Goal: Task Accomplishment & Management: Use online tool/utility

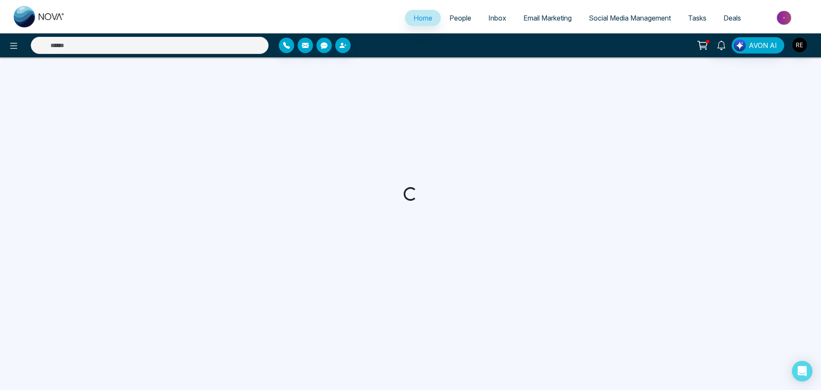
select select "*"
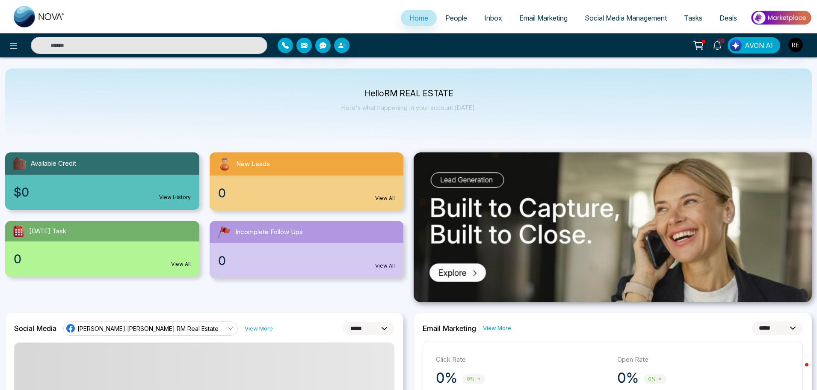
click at [629, 18] on span "Social Media Management" at bounding box center [626, 18] width 82 height 9
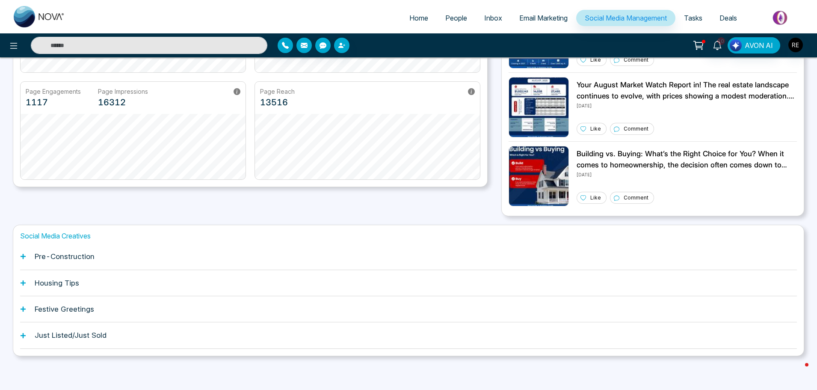
scroll to position [163, 0]
click at [20, 256] on div "Social Media Creatives Pre-Construction Housing Tips Festive Greetings Just Lis…" at bounding box center [408, 289] width 791 height 131
click at [27, 256] on div "Pre-Construction" at bounding box center [408, 256] width 777 height 26
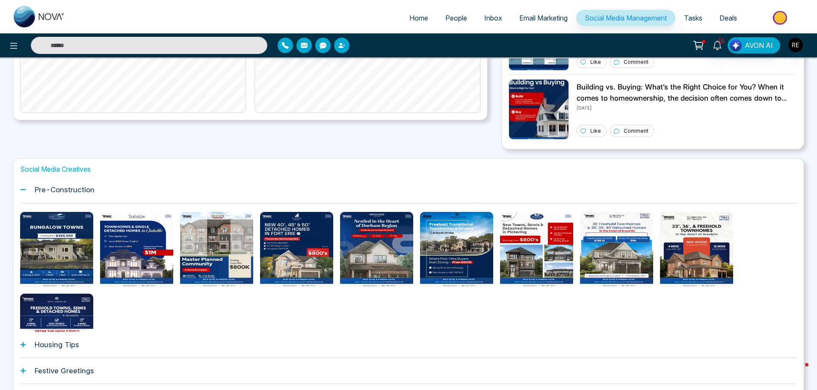
scroll to position [291, 0]
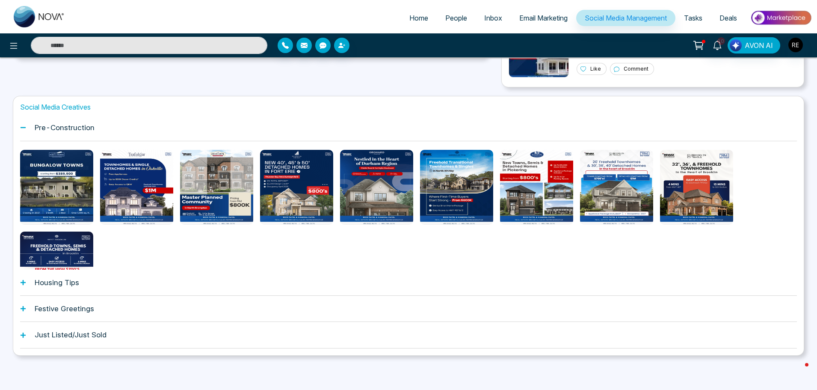
click at [27, 283] on div "Housing Tips" at bounding box center [408, 282] width 777 height 26
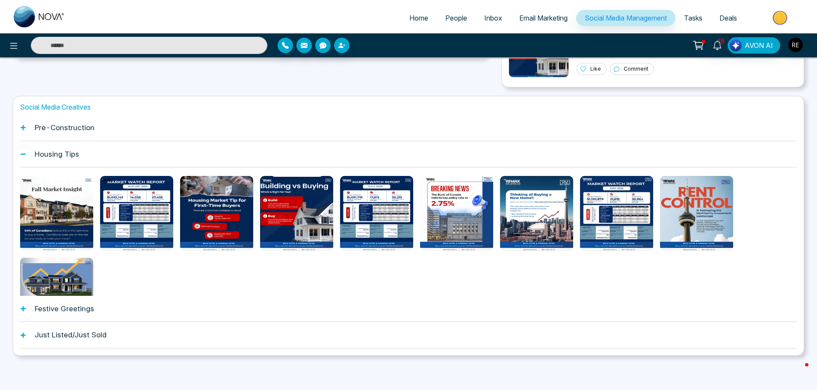
click at [22, 307] on icon at bounding box center [23, 308] width 6 height 6
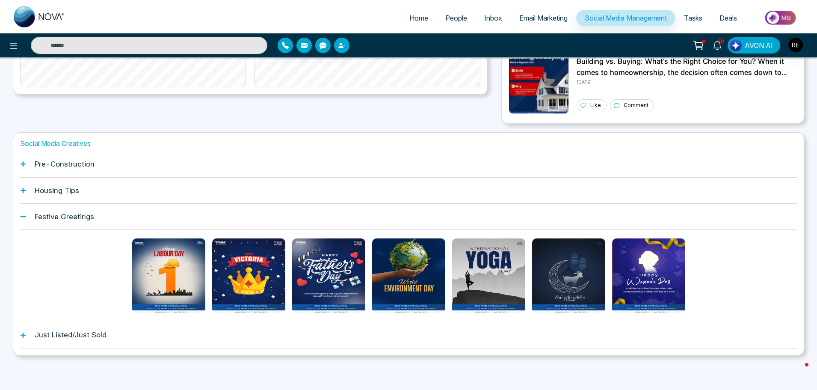
scroll to position [255, 0]
click at [23, 335] on icon at bounding box center [23, 334] width 5 height 5
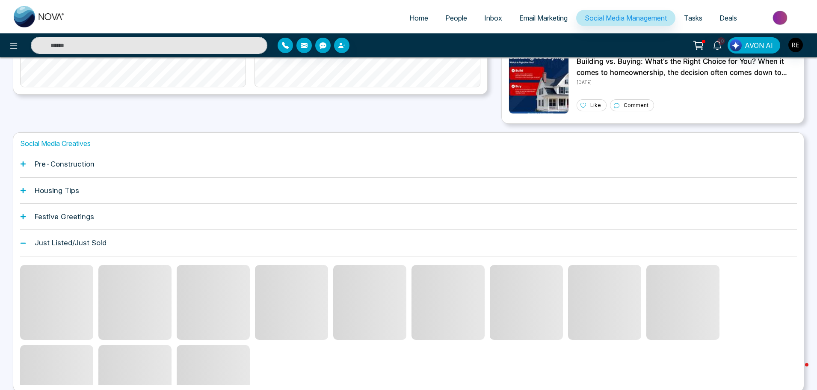
scroll to position [291, 0]
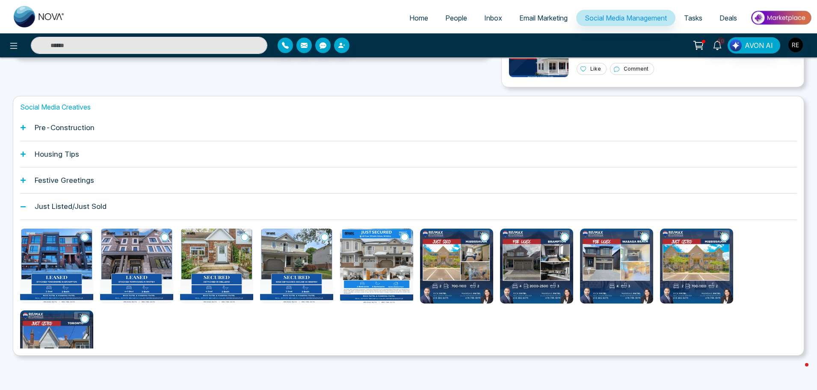
click at [18, 178] on div "Social Media Creatives Pre-Construction Housing Tips Festive Greetings Just Lis…" at bounding box center [408, 226] width 791 height 260
click at [24, 180] on icon at bounding box center [23, 179] width 5 height 5
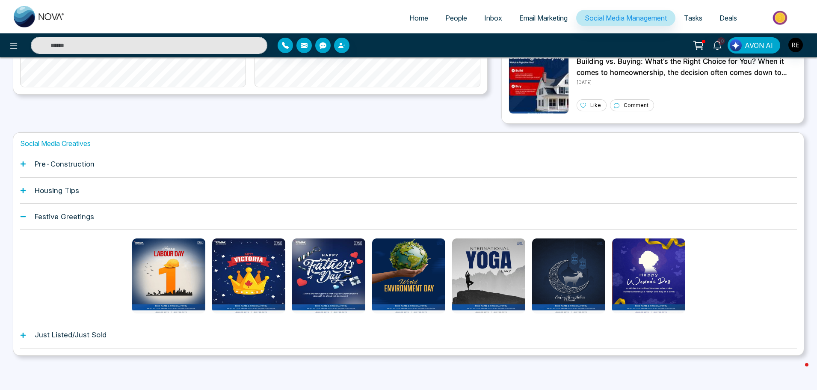
click at [22, 189] on icon at bounding box center [23, 190] width 6 height 6
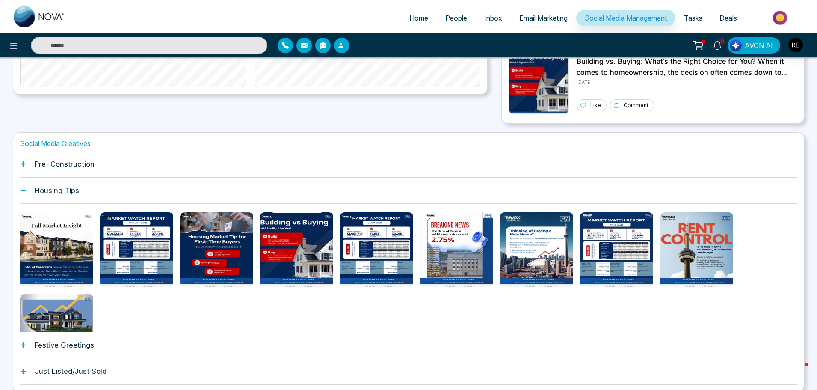
scroll to position [291, 0]
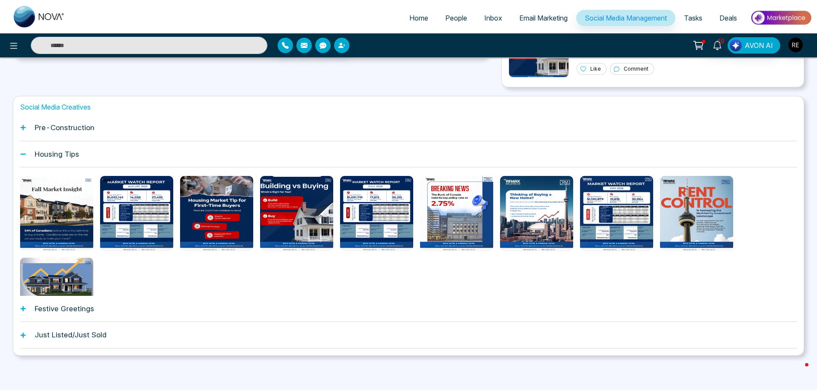
click at [24, 132] on div "Pre-Construction" at bounding box center [408, 128] width 777 height 26
